Goal: Information Seeking & Learning: Learn about a topic

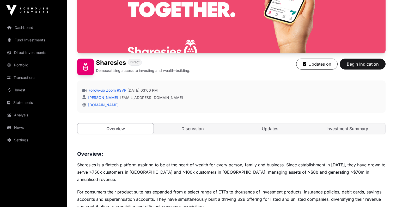
scroll to position [76, 0]
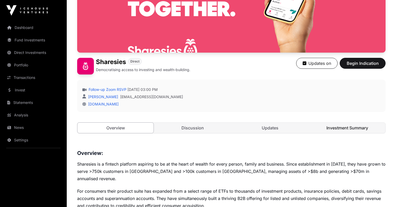
click at [341, 131] on link "Investment Summary" at bounding box center [347, 128] width 76 height 10
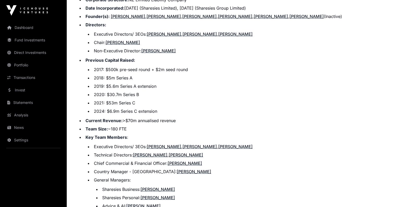
scroll to position [588, 0]
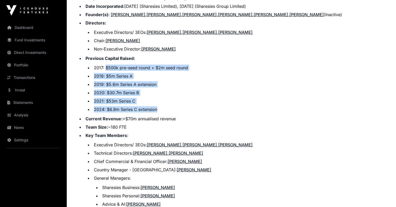
drag, startPoint x: 105, startPoint y: 61, endPoint x: 162, endPoint y: 100, distance: 69.0
click at [162, 100] on ul "2017: $500k pre-seed round + $2m seed round 2018: $5m Series A 2019: $5.6m Seri…" at bounding box center [236, 89] width 300 height 48
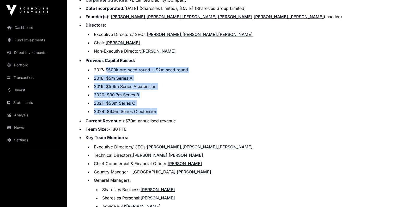
click at [162, 100] on ul "2017: $500k pre-seed round + $2m seed round 2018: $5m Series A 2019: $5.6m Seri…" at bounding box center [236, 91] width 300 height 48
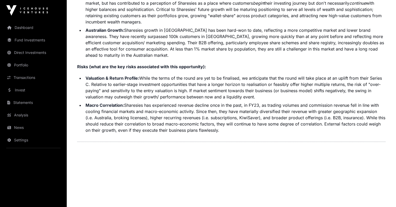
scroll to position [1327, 0]
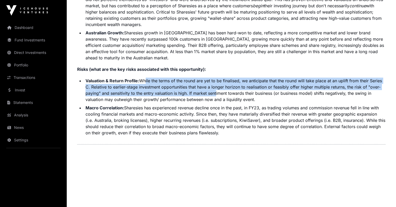
drag, startPoint x: 142, startPoint y: 67, endPoint x: 214, endPoint y: 80, distance: 73.0
click at [214, 80] on li "Valuation & Return Profile: While the terms of the round are yet to be finalise…" at bounding box center [235, 90] width 302 height 25
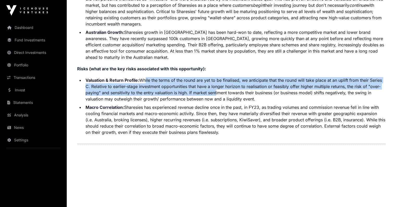
click at [214, 80] on li "Valuation & Return Profile: While the terms of the round are yet to be finalise…" at bounding box center [235, 89] width 302 height 25
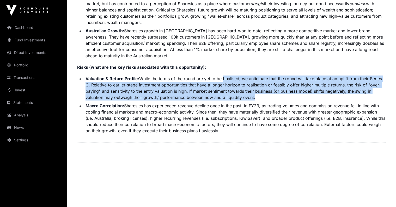
drag, startPoint x: 254, startPoint y: 85, endPoint x: 221, endPoint y: 63, distance: 39.9
click at [221, 76] on li "Valuation & Return Profile: While the terms of the round are yet to be finalise…" at bounding box center [235, 88] width 302 height 25
click at [221, 75] on li "Valuation & Return Profile: While the terms of the round are yet to be finalise…" at bounding box center [235, 87] width 302 height 25
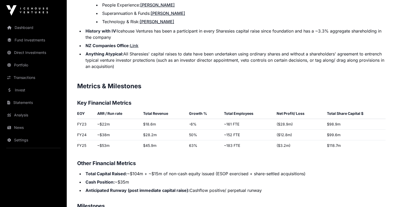
scroll to position [817, 0]
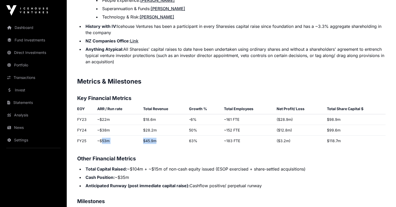
drag, startPoint x: 102, startPoint y: 134, endPoint x: 158, endPoint y: 137, distance: 56.7
click at [158, 137] on tr "FY25 ~$53m $45.9m 63% ~183 FTE ($3.2m) $118.7m" at bounding box center [231, 141] width 309 height 11
click at [158, 137] on td "$45.9m" at bounding box center [164, 141] width 46 height 11
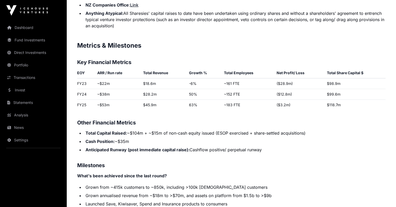
scroll to position [877, 0]
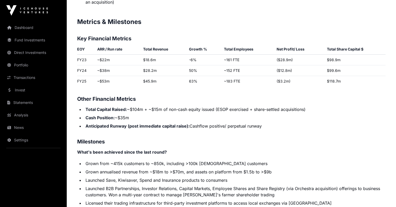
drag, startPoint x: 138, startPoint y: 104, endPoint x: 138, endPoint y: 110, distance: 6.0
click at [138, 110] on ul "Total Capital Raised: ~$104m + ~$15m of non-cash equity issued (ESOP exercised …" at bounding box center [231, 117] width 309 height 23
click at [138, 115] on li "Cash Position: ~$35m" at bounding box center [235, 118] width 302 height 6
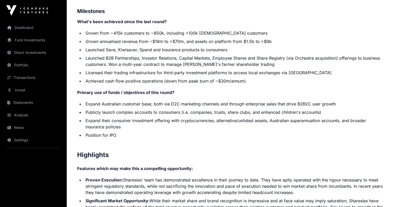
scroll to position [1008, 0]
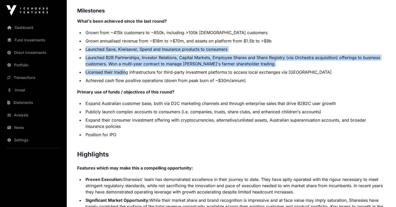
drag, startPoint x: 110, startPoint y: 38, endPoint x: 125, endPoint y: 63, distance: 29.6
click at [125, 63] on ul "Grown from ~415k customers to ~850k, including >100k [DEMOGRAPHIC_DATA] custome…" at bounding box center [231, 56] width 309 height 54
click at [125, 69] on li "Licensed their trading infrastructure for third-party investment platforms to a…" at bounding box center [235, 72] width 302 height 6
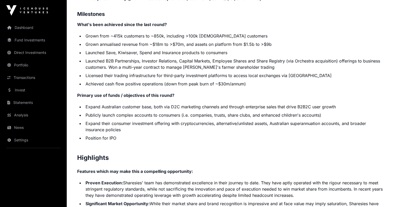
scroll to position [972, 0]
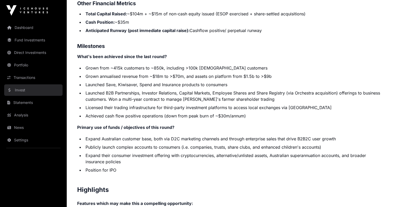
click at [20, 92] on link "Invest" at bounding box center [33, 89] width 58 height 11
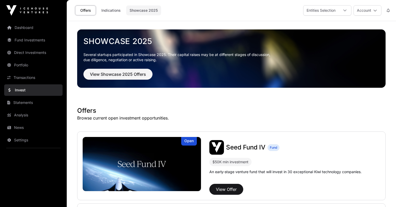
click at [147, 9] on link "Showcase 2025" at bounding box center [143, 10] width 35 height 10
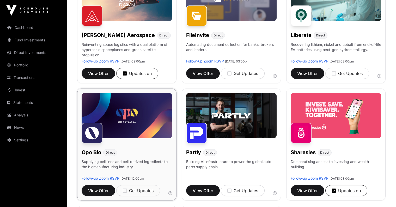
scroll to position [228, 0]
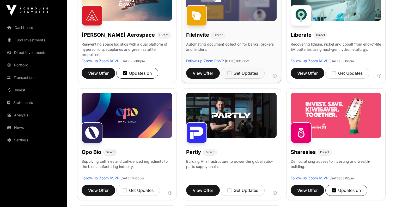
click at [228, 74] on icon "button" at bounding box center [229, 73] width 4 height 5
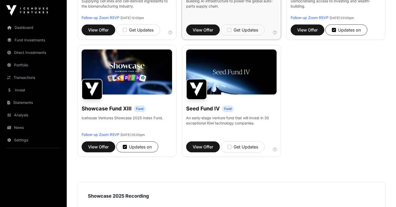
scroll to position [391, 0]
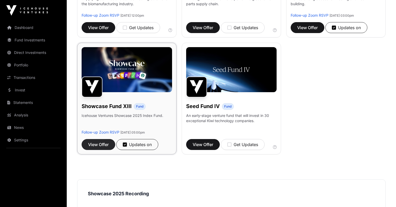
click at [101, 147] on span "View Offer" at bounding box center [98, 145] width 21 height 6
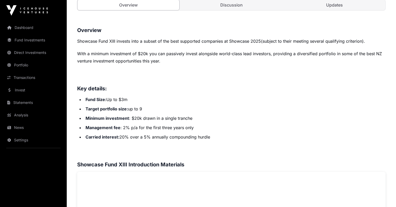
scroll to position [204, 0]
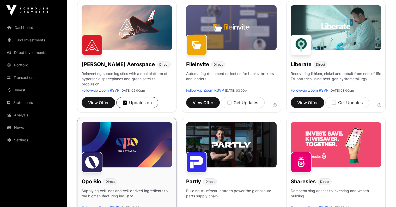
scroll to position [157, 0]
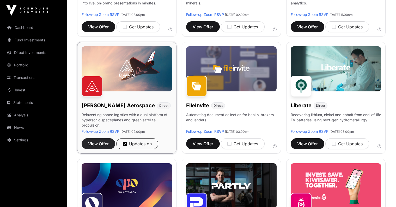
click at [97, 144] on span "View Offer" at bounding box center [98, 144] width 21 height 6
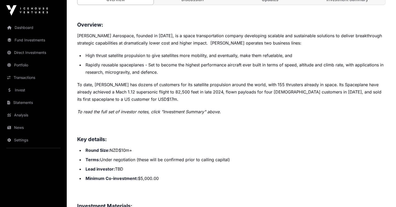
scroll to position [203, 0]
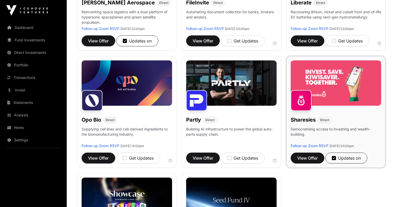
scroll to position [266, 0]
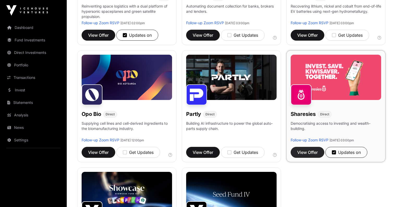
click at [305, 154] on span "View Offer" at bounding box center [307, 152] width 21 height 6
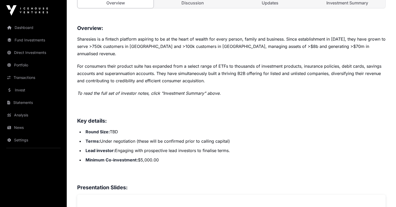
scroll to position [207, 0]
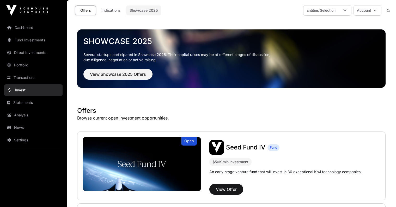
click at [145, 10] on link "Showcase 2025" at bounding box center [143, 10] width 35 height 10
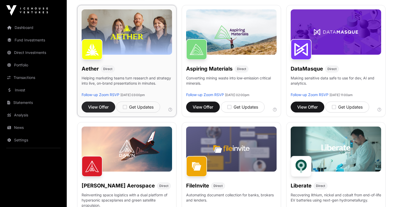
scroll to position [77, 0]
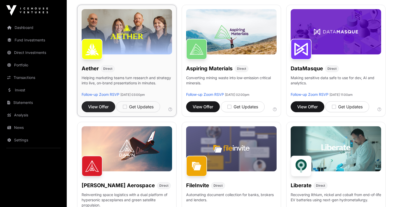
click at [96, 109] on span "View Offer" at bounding box center [98, 107] width 21 height 6
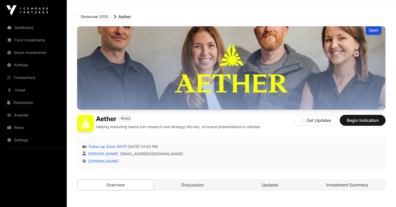
scroll to position [15, 0]
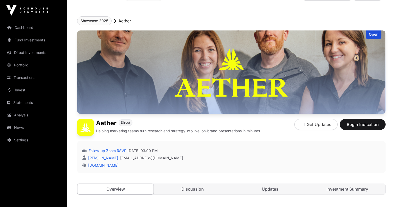
click at [101, 22] on button "Showcase 2025" at bounding box center [94, 20] width 34 height 9
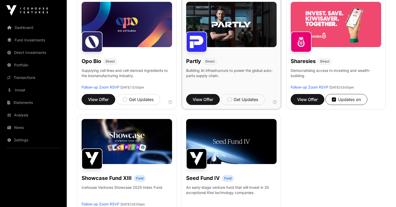
scroll to position [349, 0]
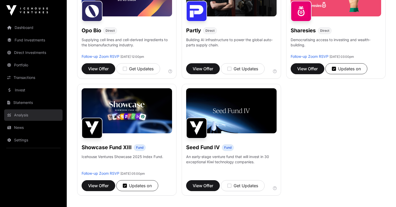
click at [16, 117] on link "Analysis" at bounding box center [33, 115] width 58 height 11
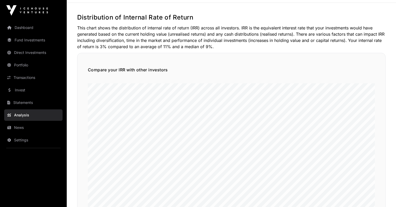
scroll to position [2, 0]
